Goal: Task Accomplishment & Management: Complete application form

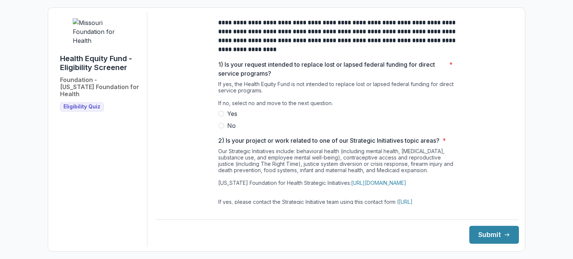
click at [220, 129] on span at bounding box center [221, 126] width 6 height 6
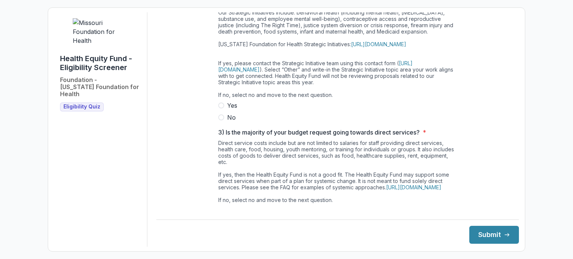
scroll to position [140, 0]
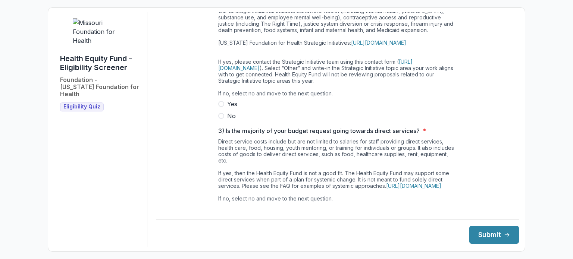
click at [220, 119] on span at bounding box center [221, 116] width 6 height 6
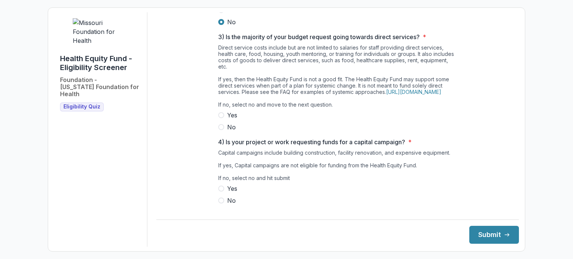
scroll to position [257, 0]
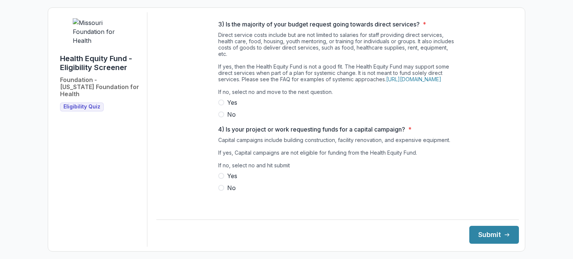
click at [221, 117] on span at bounding box center [221, 115] width 6 height 6
click at [219, 191] on span at bounding box center [221, 188] width 6 height 6
click at [482, 237] on button "Submit" at bounding box center [494, 235] width 50 height 18
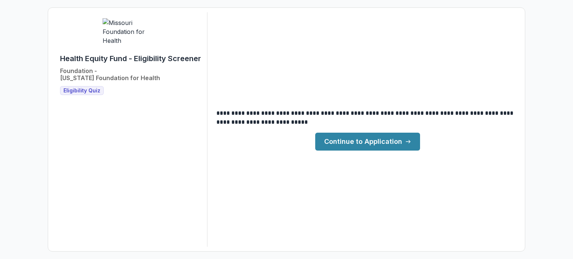
click at [373, 140] on link "Continue to Application" at bounding box center [367, 142] width 105 height 18
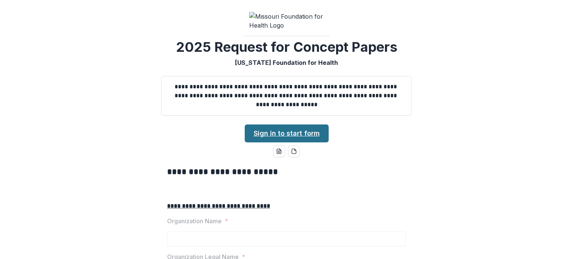
click at [291, 142] on link "Sign in to start form" at bounding box center [287, 134] width 84 height 18
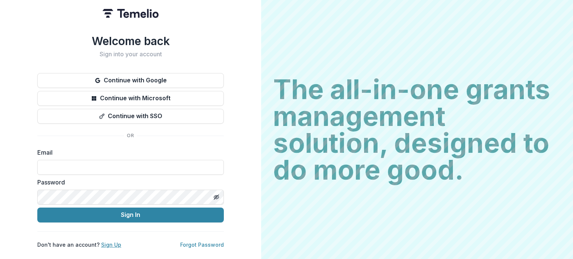
click at [107, 242] on link "Sign Up" at bounding box center [111, 245] width 20 height 6
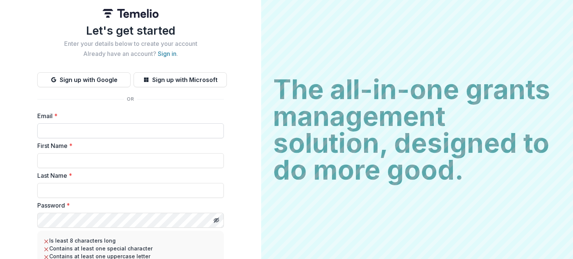
click at [85, 128] on input "Email *" at bounding box center [130, 130] width 186 height 15
type input "**********"
type input "*****"
type input "**********"
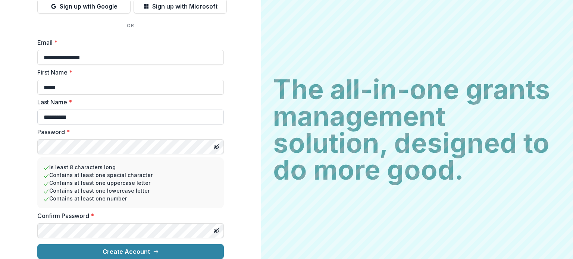
scroll to position [79, 0]
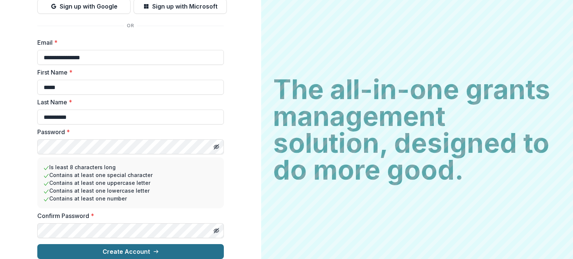
click at [135, 244] on button "Create Account" at bounding box center [130, 251] width 186 height 15
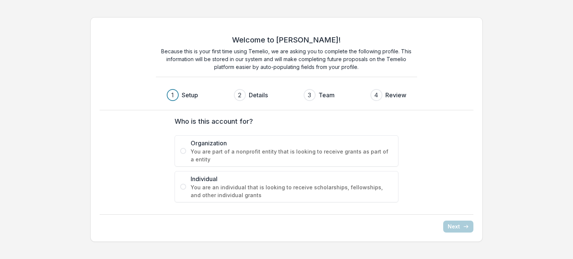
click at [182, 152] on span at bounding box center [183, 151] width 6 height 6
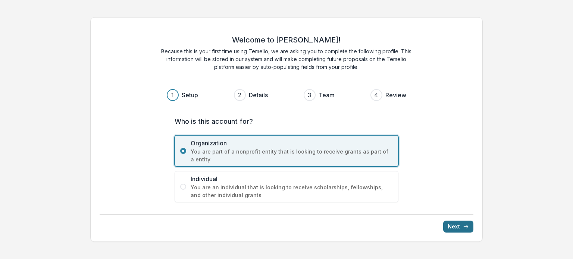
click at [456, 225] on button "Next" at bounding box center [458, 227] width 30 height 12
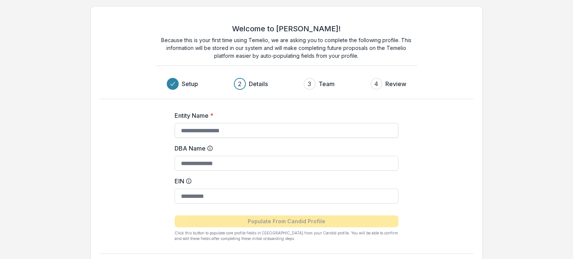
click at [182, 130] on input "Entity Name *" at bounding box center [287, 130] width 224 height 15
type input "**********"
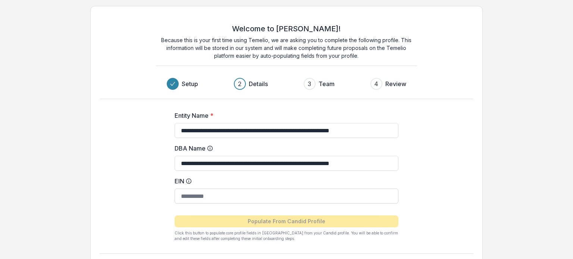
click at [235, 197] on input "EIN" at bounding box center [287, 196] width 224 height 15
type input "**********"
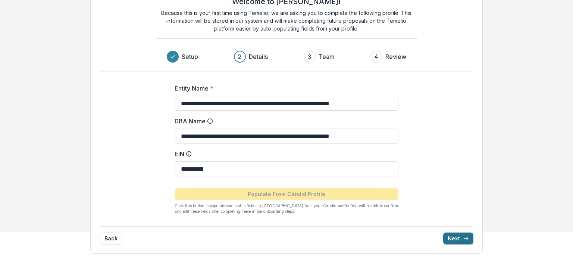
click at [455, 239] on button "Next" at bounding box center [458, 239] width 30 height 12
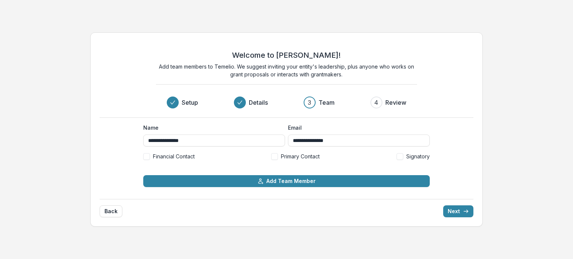
click at [146, 159] on span at bounding box center [146, 156] width 7 height 7
click at [274, 158] on span at bounding box center [274, 156] width 7 height 7
click at [399, 154] on span at bounding box center [399, 156] width 7 height 7
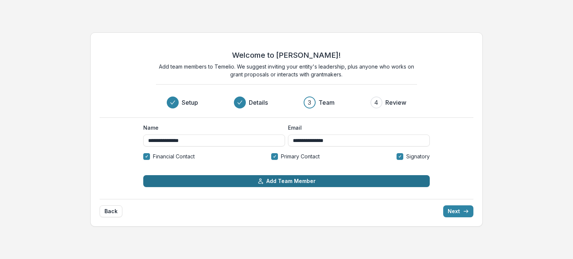
click at [268, 179] on button "Add Team Member" at bounding box center [286, 181] width 286 height 12
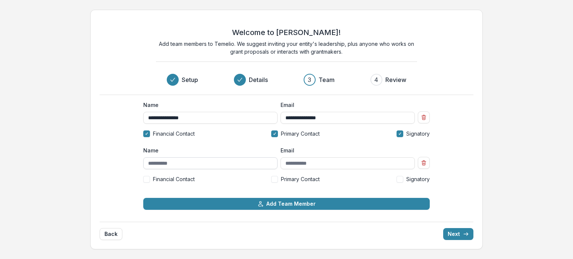
click at [171, 164] on input "Name" at bounding box center [210, 163] width 134 height 12
type input "**********"
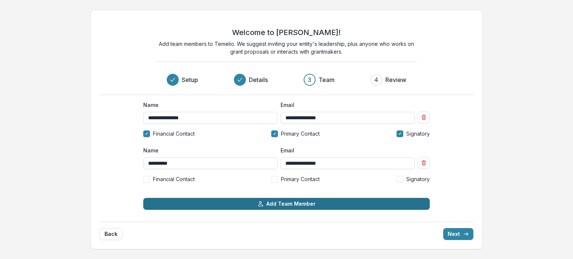
click at [284, 204] on button "Add Team Member" at bounding box center [286, 204] width 286 height 12
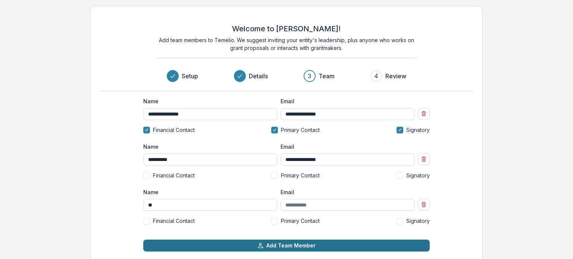
type input "*"
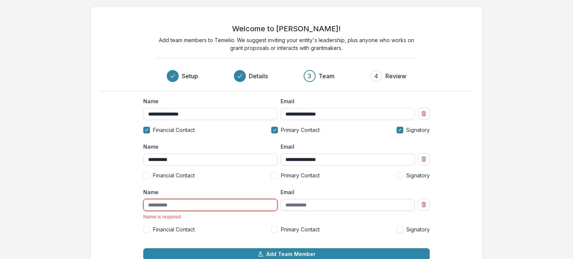
scroll to position [1, 0]
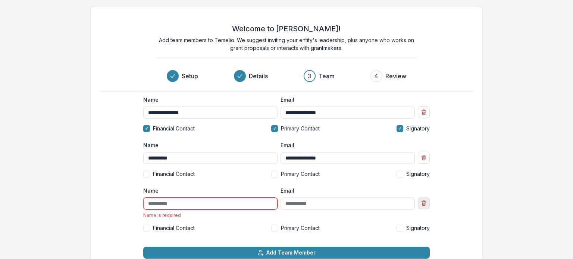
click at [424, 204] on line "Remove team member" at bounding box center [424, 203] width 0 height 1
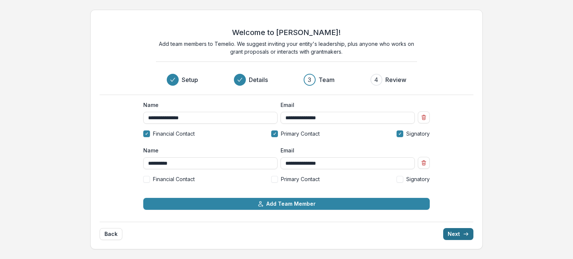
click at [462, 237] on button "Next" at bounding box center [458, 234] width 30 height 12
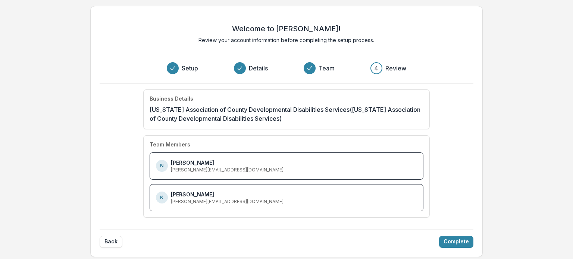
click at [453, 248] on div "Welcome to [PERSON_NAME]! Review your account information before completing the…" at bounding box center [286, 131] width 393 height 251
click at [452, 242] on button "Complete" at bounding box center [456, 242] width 34 height 12
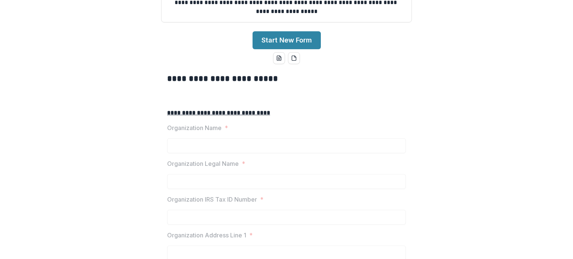
scroll to position [109, 0]
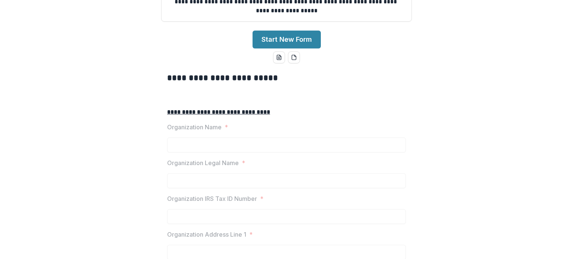
click at [217, 132] on p "Organization Name" at bounding box center [194, 127] width 54 height 9
click at [277, 48] on button "Start New Form" at bounding box center [286, 40] width 68 height 18
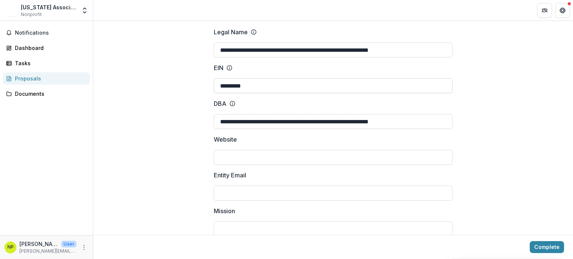
scroll to position [65, 0]
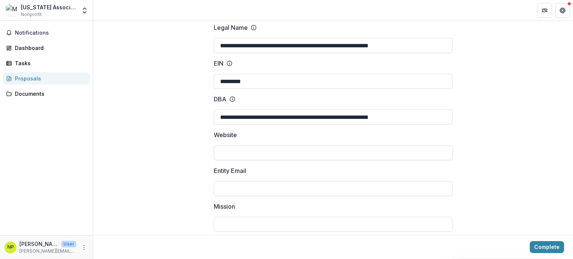
click at [238, 145] on input "Website" at bounding box center [333, 152] width 239 height 15
type input "**********"
click at [219, 219] on input "Mission" at bounding box center [333, 224] width 239 height 15
paste input "**********"
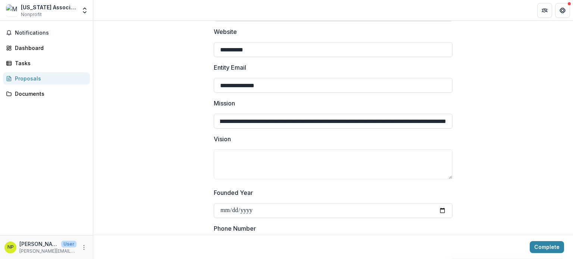
scroll to position [170, 0]
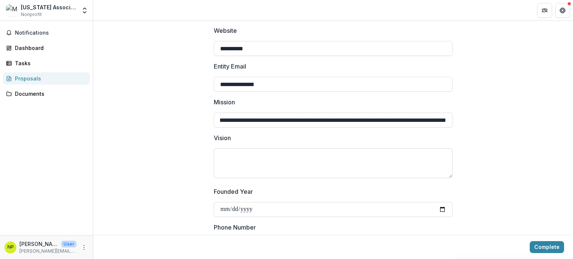
type input "**********"
click at [220, 148] on textarea "Vision" at bounding box center [333, 163] width 239 height 30
click at [226, 148] on textarea "Vision" at bounding box center [333, 163] width 239 height 30
paste textarea "**********"
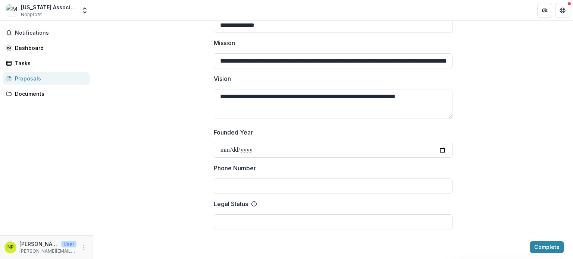
scroll to position [257, 0]
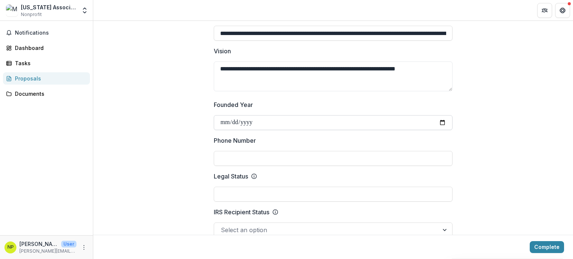
type textarea "**********"
click at [284, 115] on input "Founded Year" at bounding box center [333, 122] width 239 height 15
type input "**********"
click at [253, 188] on input "Legal Status" at bounding box center [333, 194] width 239 height 15
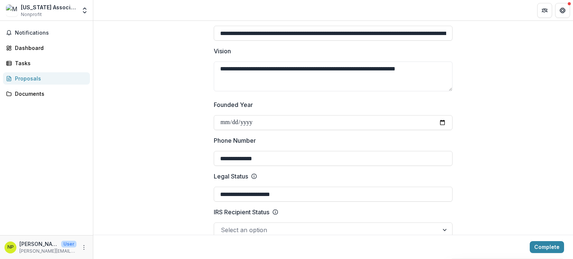
drag, startPoint x: 290, startPoint y: 187, endPoint x: 193, endPoint y: 183, distance: 97.4
type input "*********"
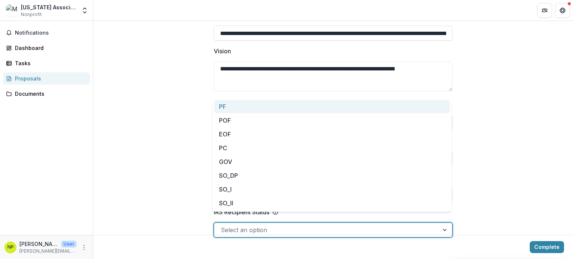
click at [234, 225] on div at bounding box center [326, 230] width 211 height 10
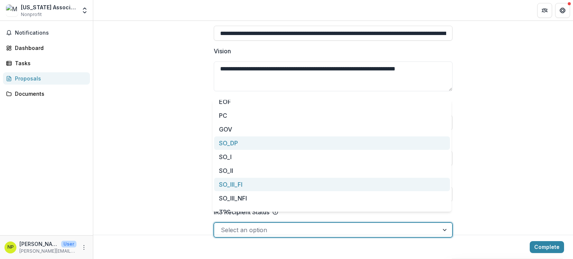
scroll to position [33, 0]
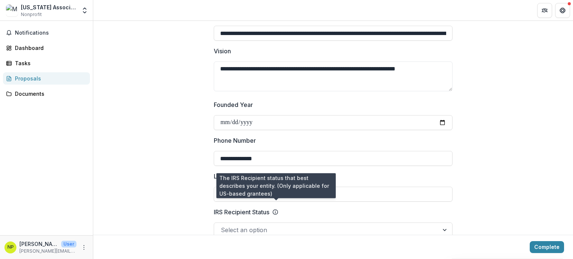
click at [275, 209] on icon at bounding box center [275, 212] width 6 height 6
click at [223, 226] on input "IRS Recipient Status" at bounding box center [222, 230] width 2 height 9
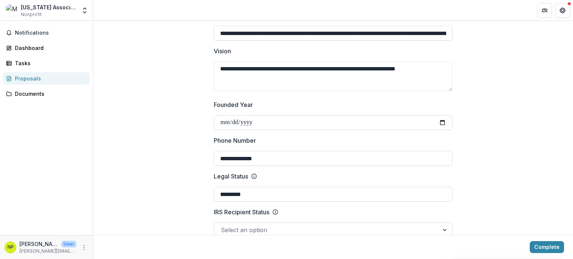
click at [275, 209] on icon at bounding box center [275, 212] width 6 height 6
click at [223, 226] on input "IRS Recipient Status" at bounding box center [222, 230] width 2 height 9
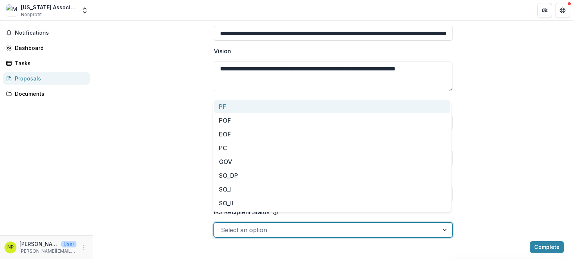
click at [282, 225] on div at bounding box center [326, 230] width 211 height 10
click at [236, 226] on div at bounding box center [326, 230] width 211 height 10
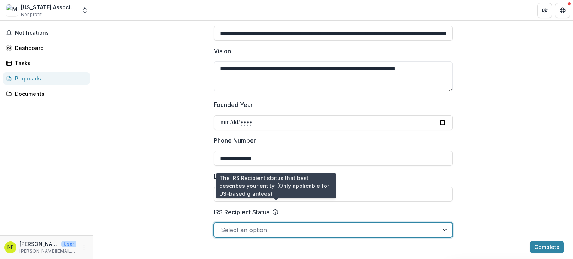
click at [276, 209] on icon at bounding box center [275, 212] width 6 height 6
click at [223, 226] on input "IRS Recipient Status" at bounding box center [222, 230] width 2 height 9
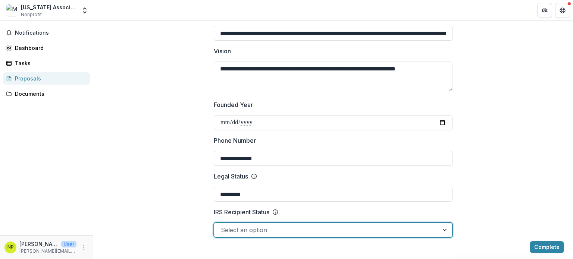
click at [446, 223] on div at bounding box center [445, 230] width 13 height 14
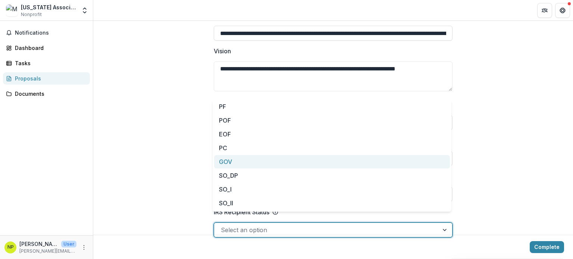
scroll to position [67, 0]
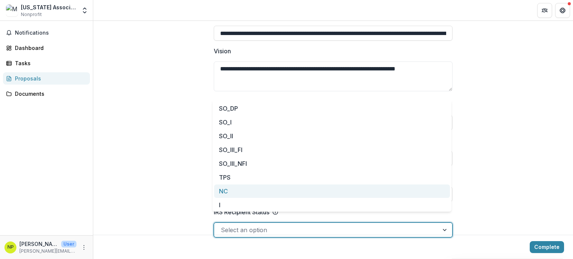
click at [228, 192] on div "NC" at bounding box center [332, 192] width 236 height 14
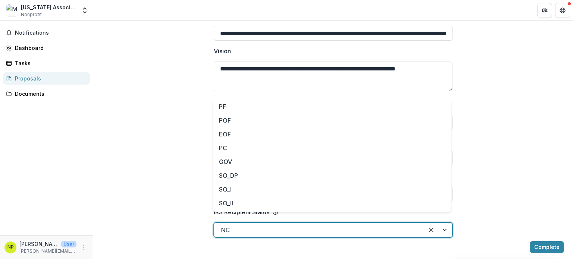
click at [444, 223] on div at bounding box center [438, 230] width 28 height 14
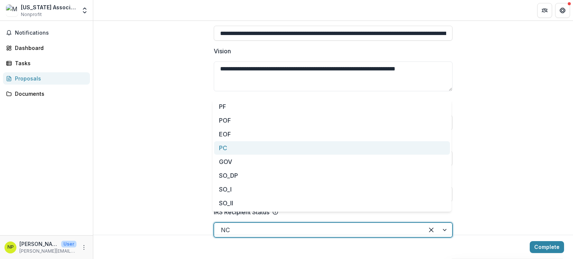
click at [220, 149] on div "PC" at bounding box center [332, 148] width 236 height 14
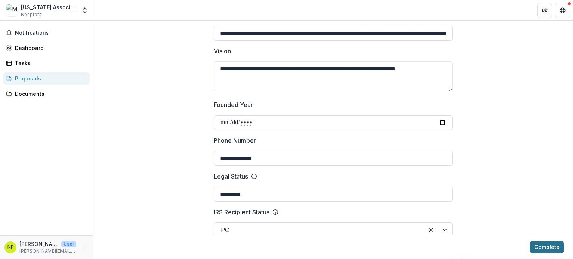
click at [546, 247] on button "Complete" at bounding box center [547, 247] width 34 height 12
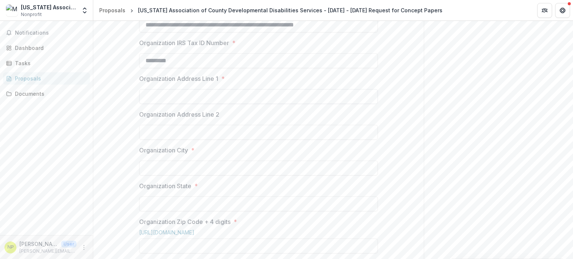
click at [182, 104] on input "Organization Address Line 1 *" at bounding box center [258, 96] width 239 height 15
type input "**********"
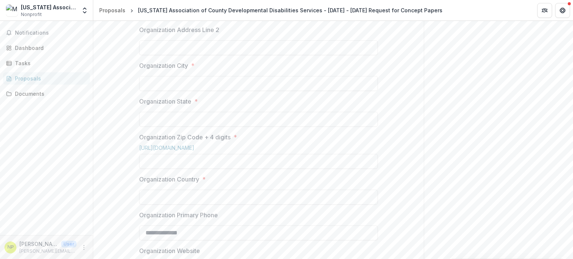
scroll to position [342, 0]
click at [179, 91] on input "Organization City *" at bounding box center [258, 83] width 239 height 15
type input "**********"
type input "**"
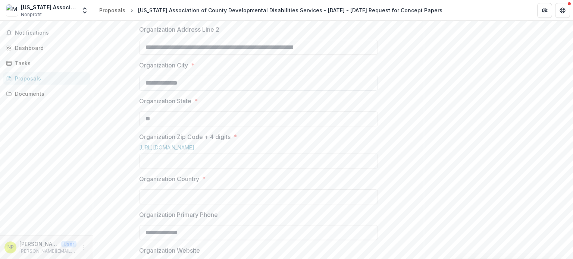
type input "*****"
type input "**********"
drag, startPoint x: 341, startPoint y: 103, endPoint x: 116, endPoint y: 102, distance: 224.9
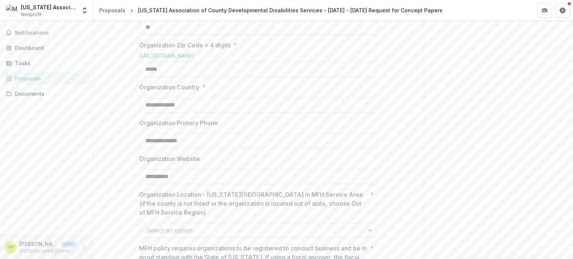
scroll to position [436, 0]
click at [188, 57] on link "[URL][DOMAIN_NAME]" at bounding box center [166, 53] width 55 height 6
click at [188, 75] on input "*****" at bounding box center [258, 67] width 239 height 15
type input "**********"
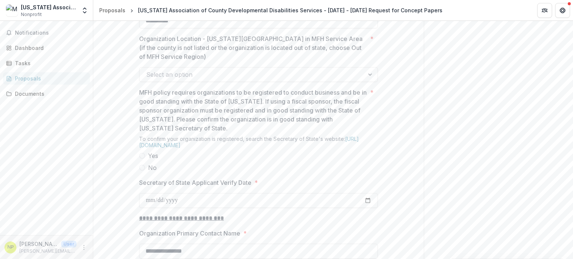
scroll to position [607, 0]
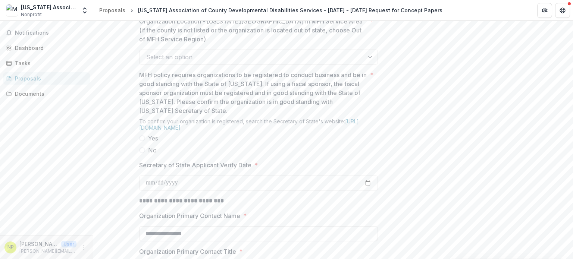
click at [365, 64] on div at bounding box center [370, 57] width 13 height 14
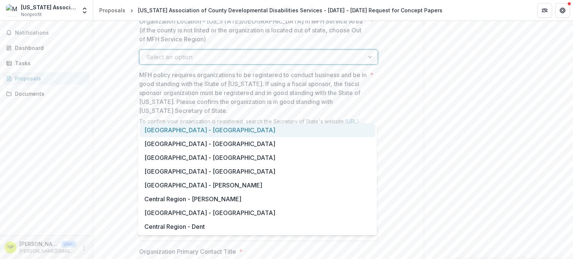
click at [368, 64] on div at bounding box center [370, 57] width 13 height 14
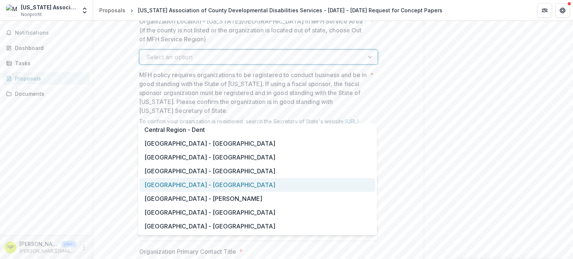
scroll to position [0, 0]
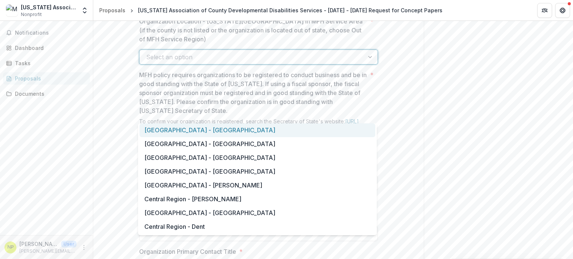
click at [207, 131] on div "[GEOGRAPHIC_DATA] - [GEOGRAPHIC_DATA]" at bounding box center [257, 130] width 236 height 14
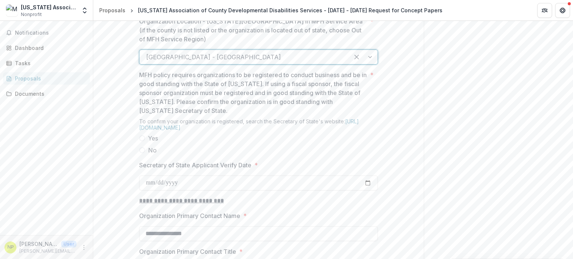
click at [370, 64] on div at bounding box center [363, 57] width 28 height 14
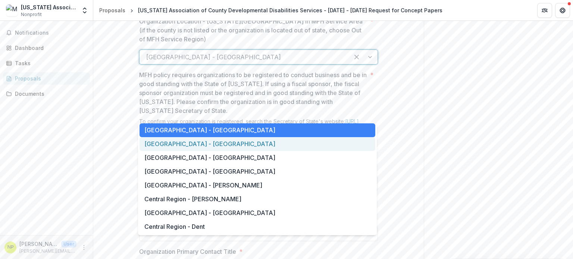
click at [213, 150] on div "[GEOGRAPHIC_DATA] - [GEOGRAPHIC_DATA]" at bounding box center [257, 144] width 236 height 14
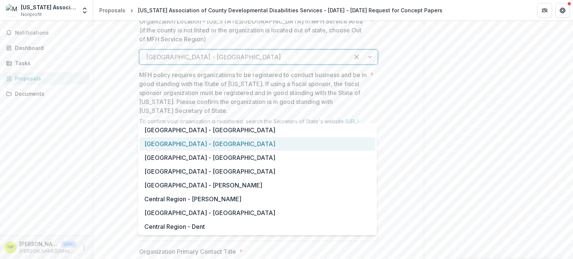
click at [373, 64] on div at bounding box center [363, 57] width 28 height 14
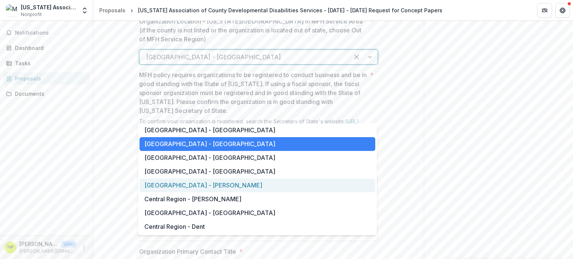
click at [175, 184] on div "[GEOGRAPHIC_DATA] - [PERSON_NAME]" at bounding box center [257, 186] width 236 height 14
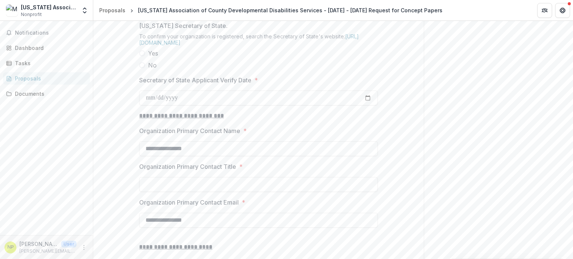
scroll to position [692, 0]
click at [140, 56] on span at bounding box center [142, 53] width 6 height 6
click at [259, 45] on link "[URL][DOMAIN_NAME]" at bounding box center [249, 39] width 220 height 13
click at [201, 105] on input "Secretary of State Applicant Verify Date *" at bounding box center [258, 97] width 239 height 15
type input "**********"
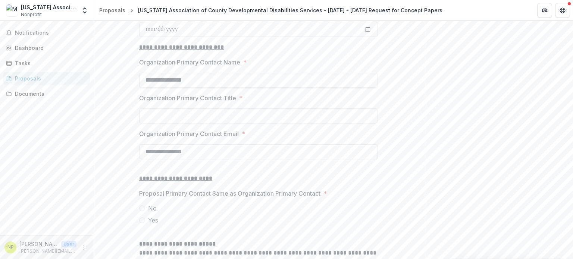
scroll to position [764, 0]
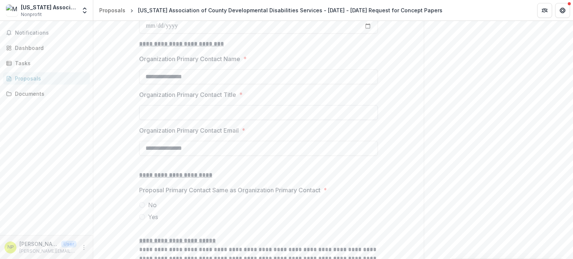
click at [270, 120] on input "Organization Primary Contact Title *" at bounding box center [258, 112] width 239 height 15
type input "**********"
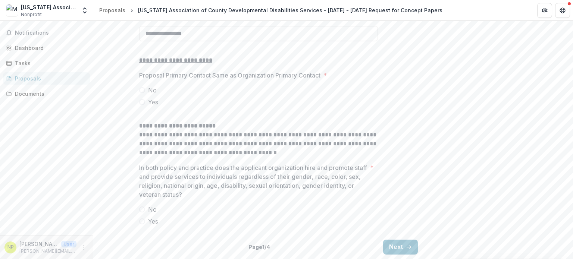
scroll to position [917, 0]
click at [140, 105] on span at bounding box center [142, 102] width 6 height 6
click at [141, 220] on span at bounding box center [142, 222] width 6 height 6
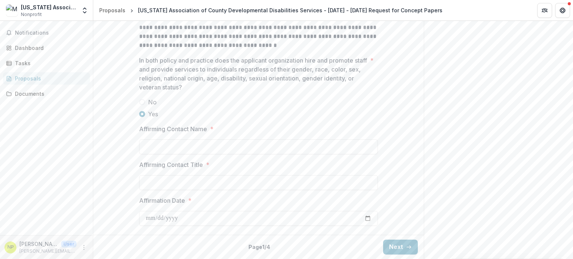
scroll to position [1042, 0]
click at [217, 142] on input "Affirming Contact Name *" at bounding box center [258, 146] width 239 height 15
type input "**********"
click at [212, 179] on input "Affirming Contact Title *" at bounding box center [258, 182] width 239 height 15
type input "**********"
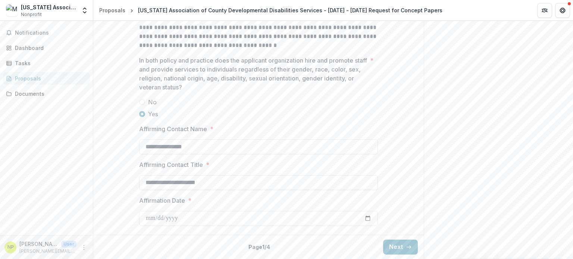
type input "**********"
click at [389, 247] on button "Next" at bounding box center [400, 247] width 35 height 15
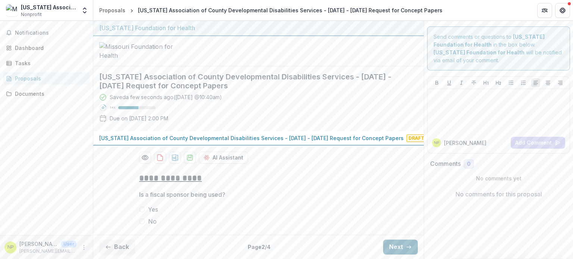
scroll to position [56, 0]
click at [140, 220] on span at bounding box center [142, 222] width 6 height 6
click at [392, 246] on button "Next" at bounding box center [400, 247] width 35 height 15
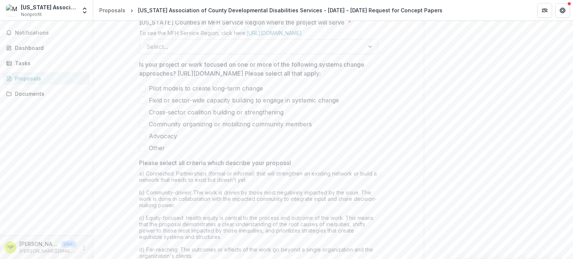
scroll to position [478, 0]
click at [142, 103] on span at bounding box center [142, 99] width 7 height 7
click at [141, 115] on span at bounding box center [142, 111] width 7 height 7
click at [369, 53] on div at bounding box center [370, 46] width 13 height 14
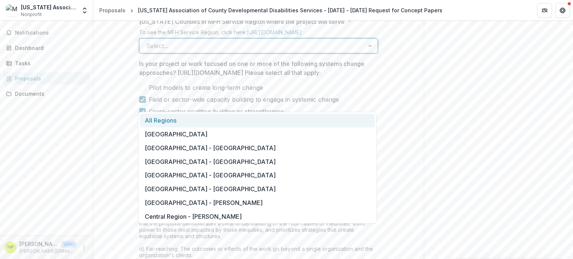
click at [157, 119] on div "All Regions" at bounding box center [257, 121] width 235 height 14
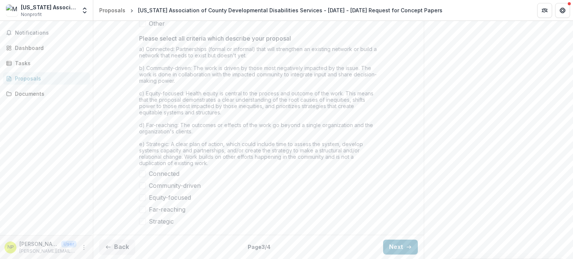
scroll to position [665, 0]
click at [140, 172] on span at bounding box center [142, 173] width 7 height 7
click at [141, 198] on span at bounding box center [142, 197] width 7 height 7
click at [141, 210] on span at bounding box center [142, 209] width 7 height 7
click at [143, 220] on span at bounding box center [142, 221] width 7 height 7
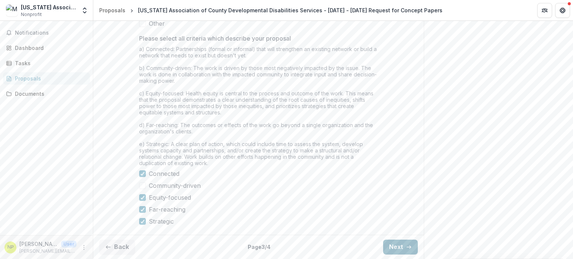
click at [396, 248] on button "Next" at bounding box center [400, 247] width 35 height 15
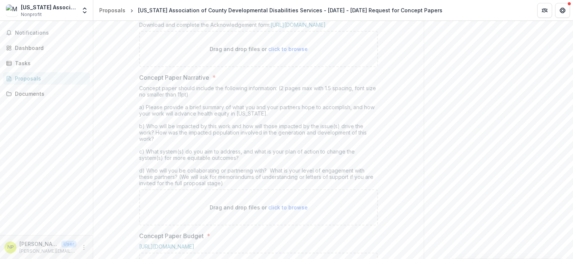
scroll to position [181, 0]
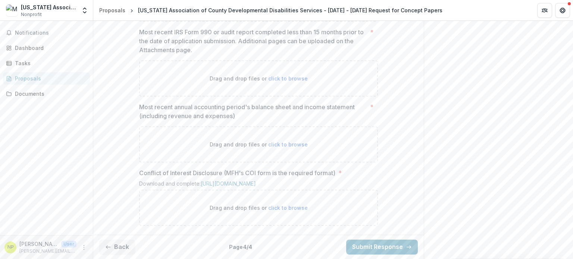
scroll to position [456, 0]
click at [290, 82] on span "click to browse" at bounding box center [288, 78] width 40 height 6
type input "**********"
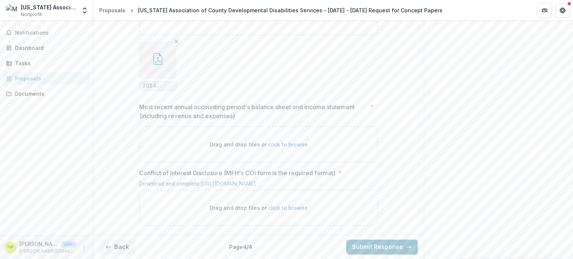
scroll to position [574, 0]
click at [289, 141] on span "click to browse" at bounding box center [288, 144] width 40 height 6
type input "**********"
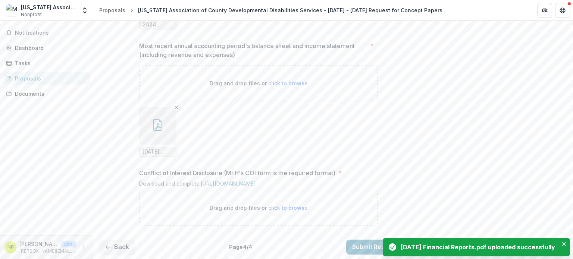
scroll to position [635, 0]
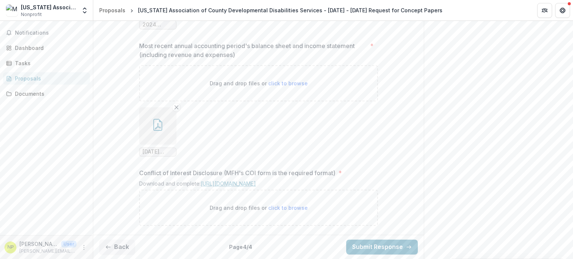
click at [256, 181] on link "[URL][DOMAIN_NAME]" at bounding box center [228, 184] width 55 height 6
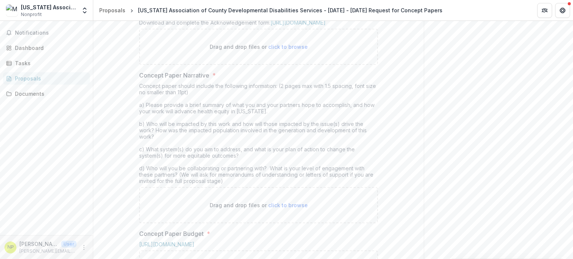
scroll to position [0, 0]
